Goal: Use online tool/utility: Utilize a website feature to perform a specific function

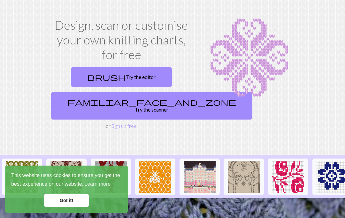
scroll to position [16, 0]
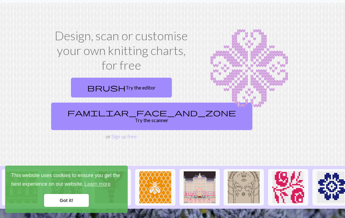
click at [133, 87] on link "brush Try the editor" at bounding box center [121, 88] width 101 height 20
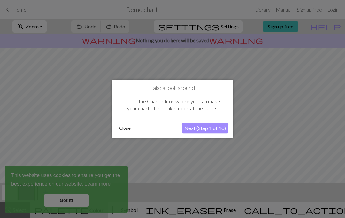
click at [214, 128] on button "Next (Step 1 of 10)" at bounding box center [205, 128] width 47 height 10
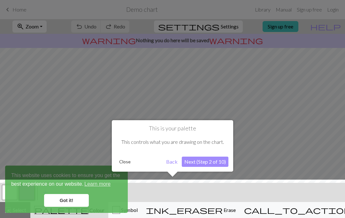
click at [215, 162] on button "Next (Step 2 of 10)" at bounding box center [205, 162] width 47 height 10
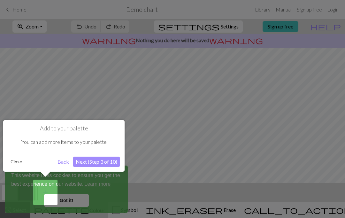
click at [102, 160] on button "Next (Step 3 of 10)" at bounding box center [96, 162] width 47 height 10
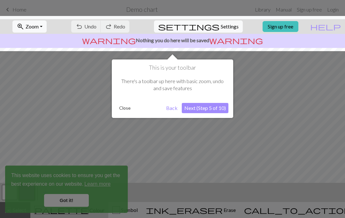
click at [215, 103] on button "Next (Step 5 of 10)" at bounding box center [205, 108] width 47 height 10
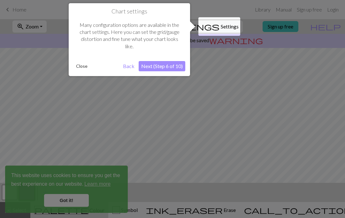
click at [172, 67] on button "Next (Step 6 of 10)" at bounding box center [162, 66] width 47 height 10
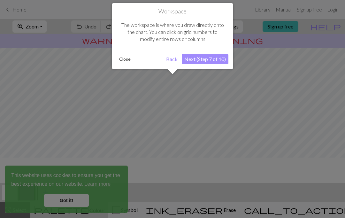
scroll to position [38, 0]
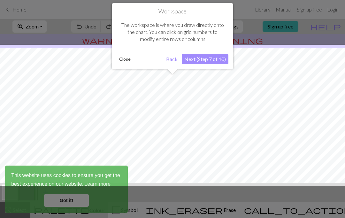
click at [211, 61] on button "Next (Step 7 of 10)" at bounding box center [205, 59] width 47 height 10
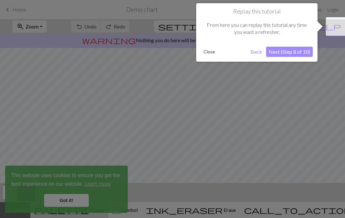
click at [295, 51] on button "Next (Step 8 of 10)" at bounding box center [289, 52] width 47 height 10
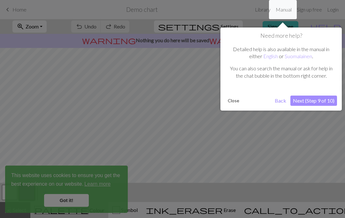
click at [316, 100] on button "Next (Step 9 of 10)" at bounding box center [313, 101] width 47 height 10
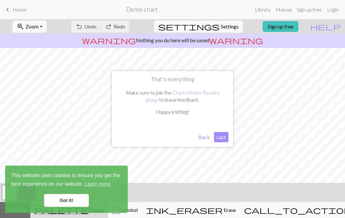
click at [223, 135] on button "Last" at bounding box center [221, 137] width 14 height 10
click at [71, 197] on link "Got it!" at bounding box center [66, 200] width 45 height 13
